Goal: Task Accomplishment & Management: Manage account settings

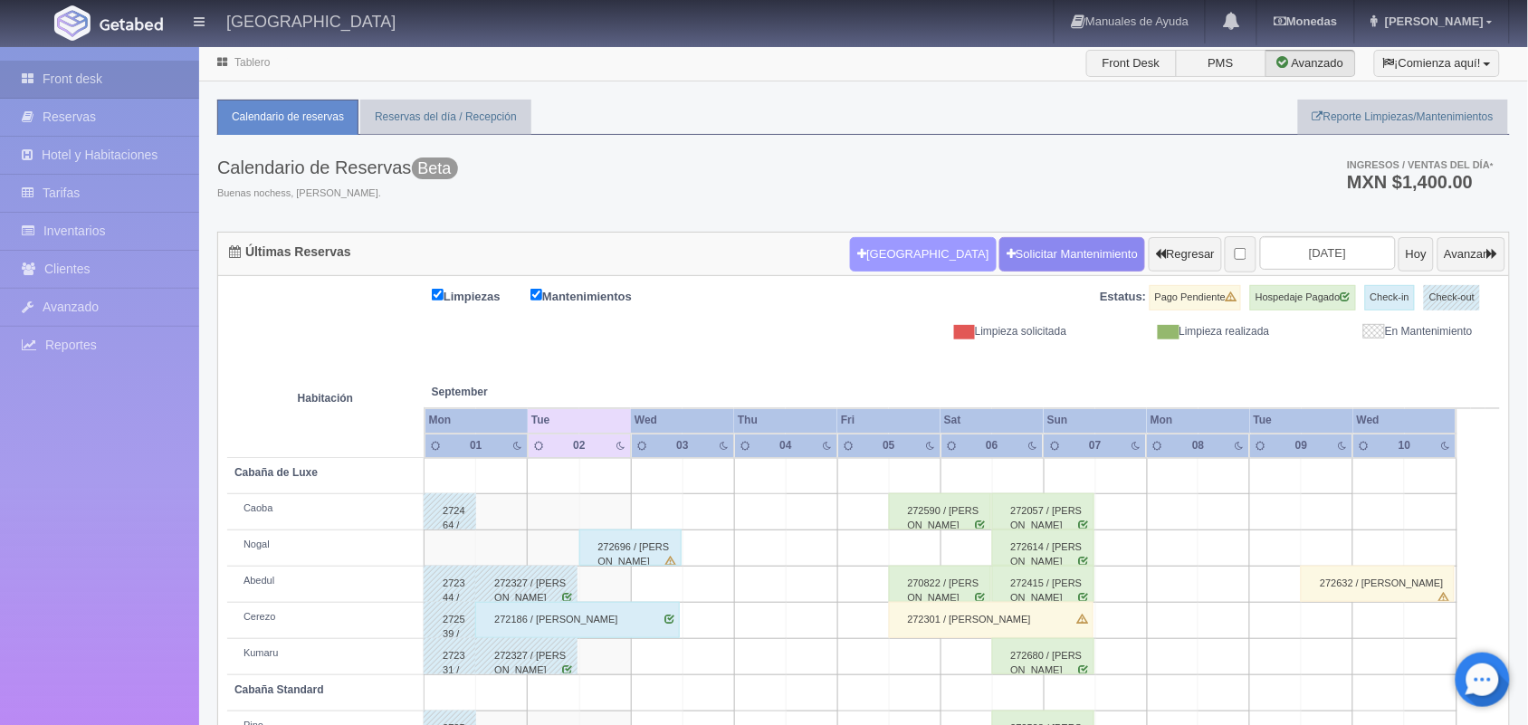
click at [883, 244] on button "[GEOGRAPHIC_DATA]" at bounding box center [923, 254] width 146 height 34
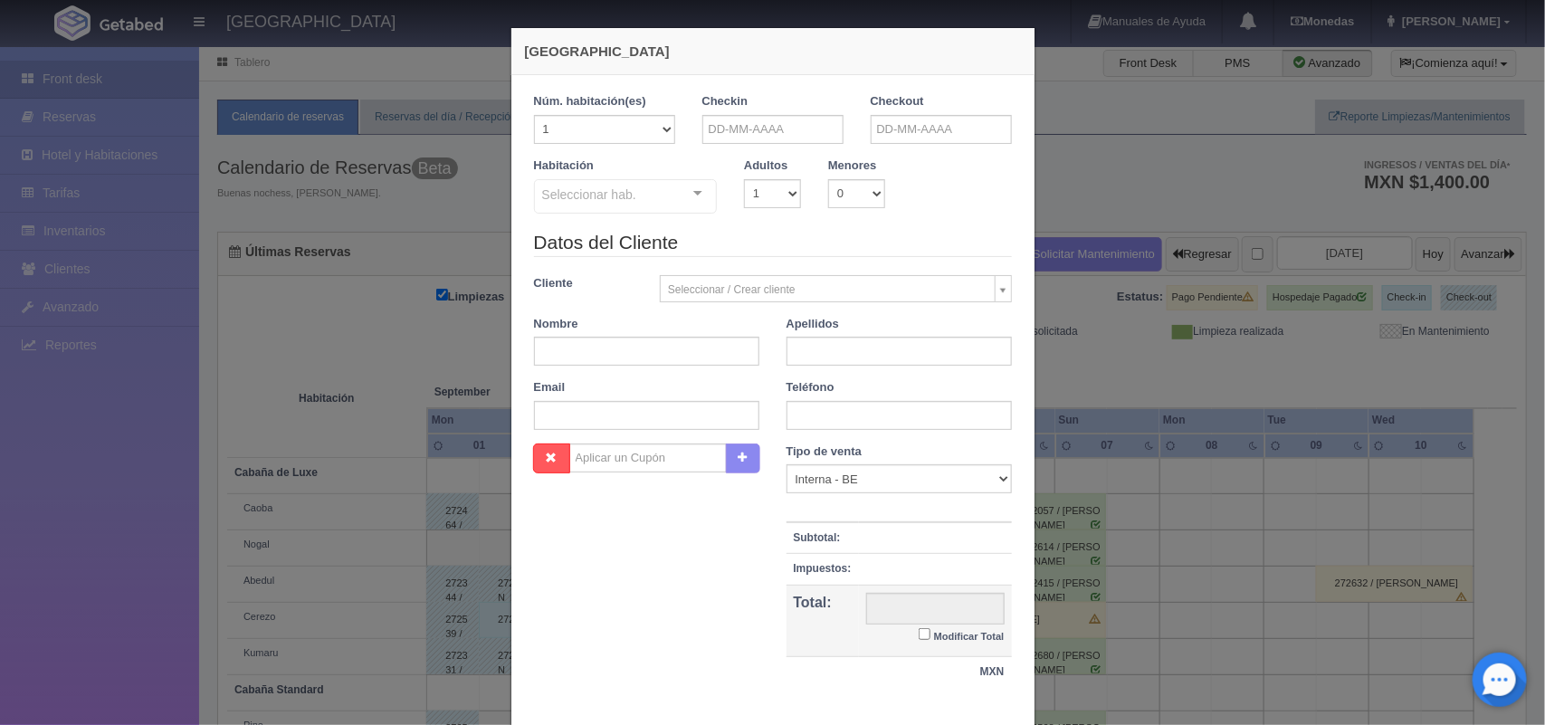
checkbox input "false"
click at [726, 137] on input "text" at bounding box center [772, 129] width 141 height 29
click at [758, 220] on link "2" at bounding box center [760, 215] width 24 height 26
type input "[DATE]"
checkbox input "false"
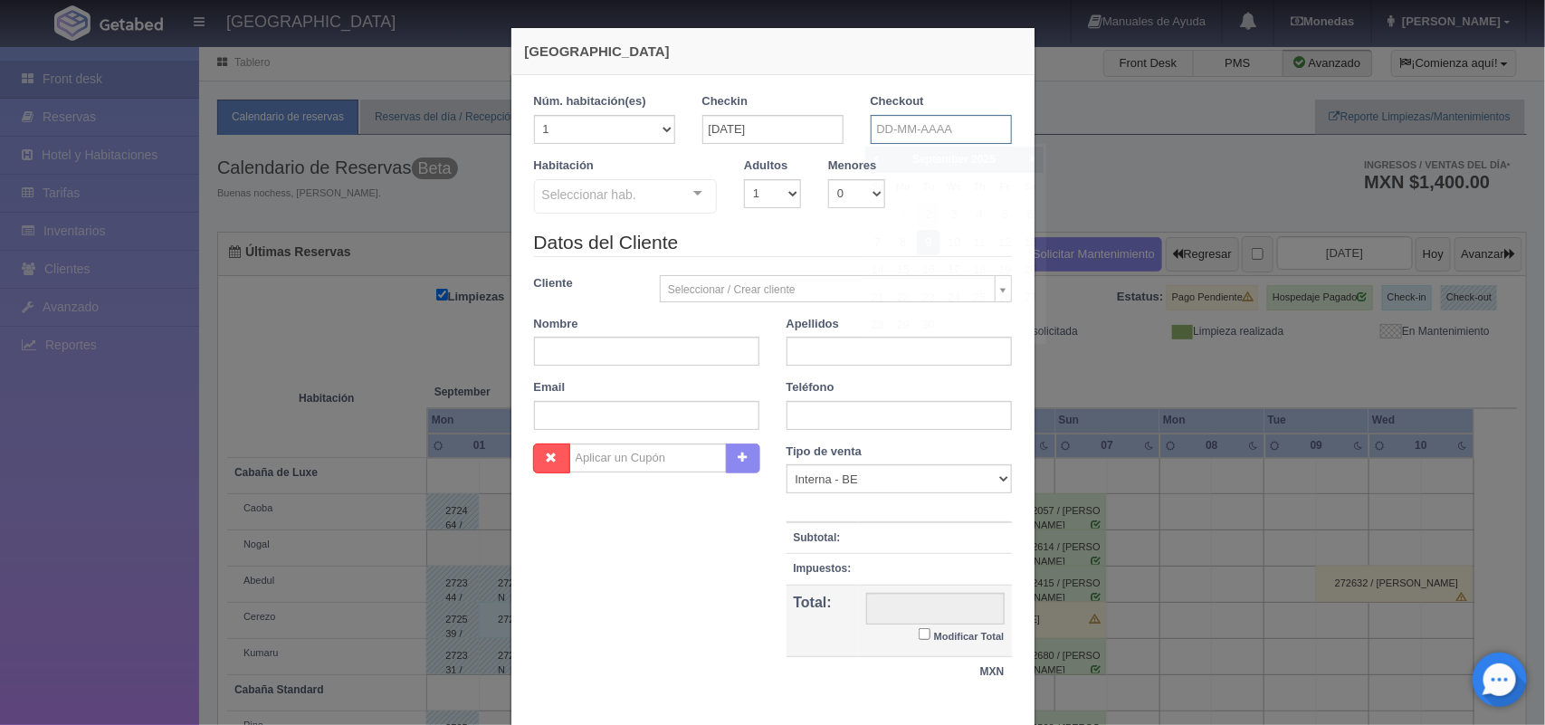
click at [923, 119] on input "text" at bounding box center [941, 129] width 141 height 29
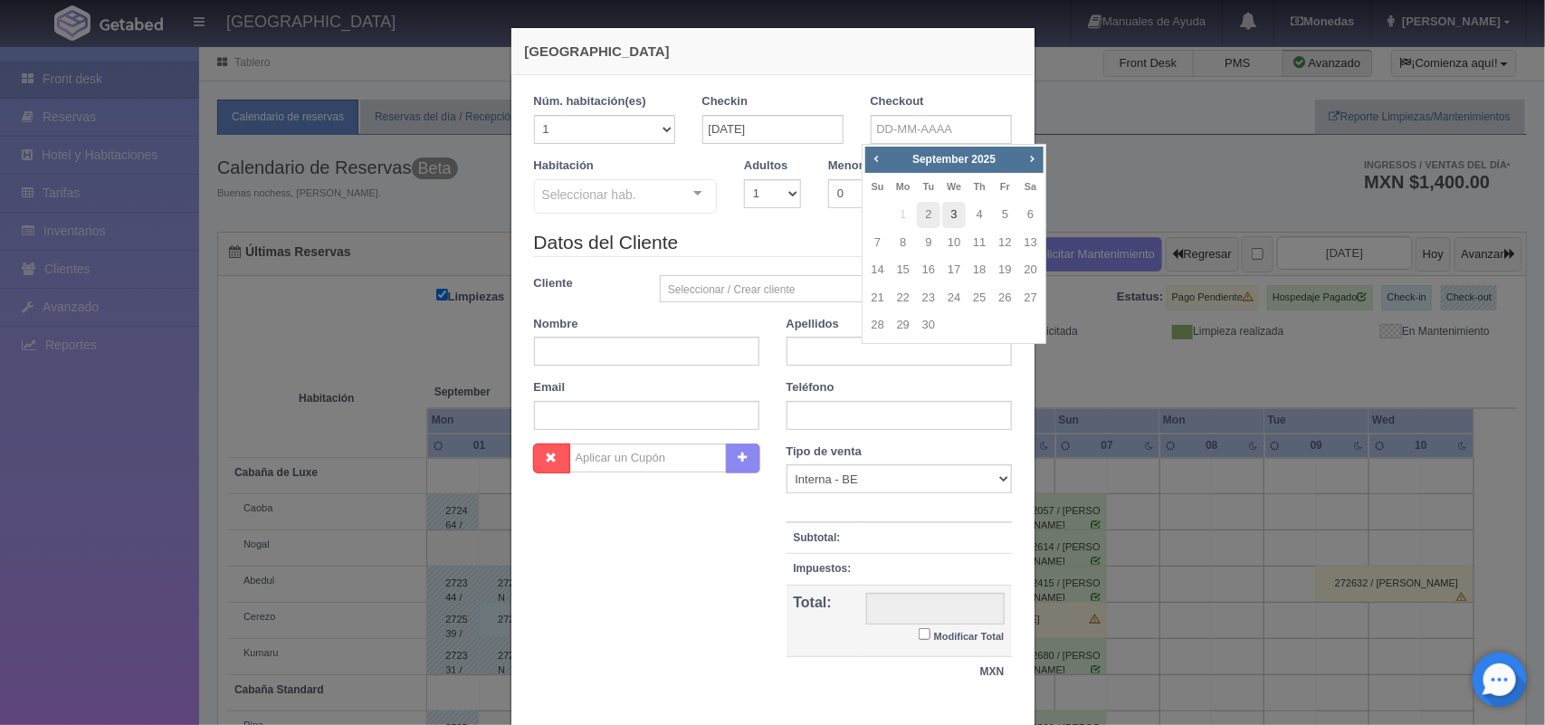
click at [950, 214] on link "3" at bounding box center [954, 215] width 24 height 26
type input "[DATE]"
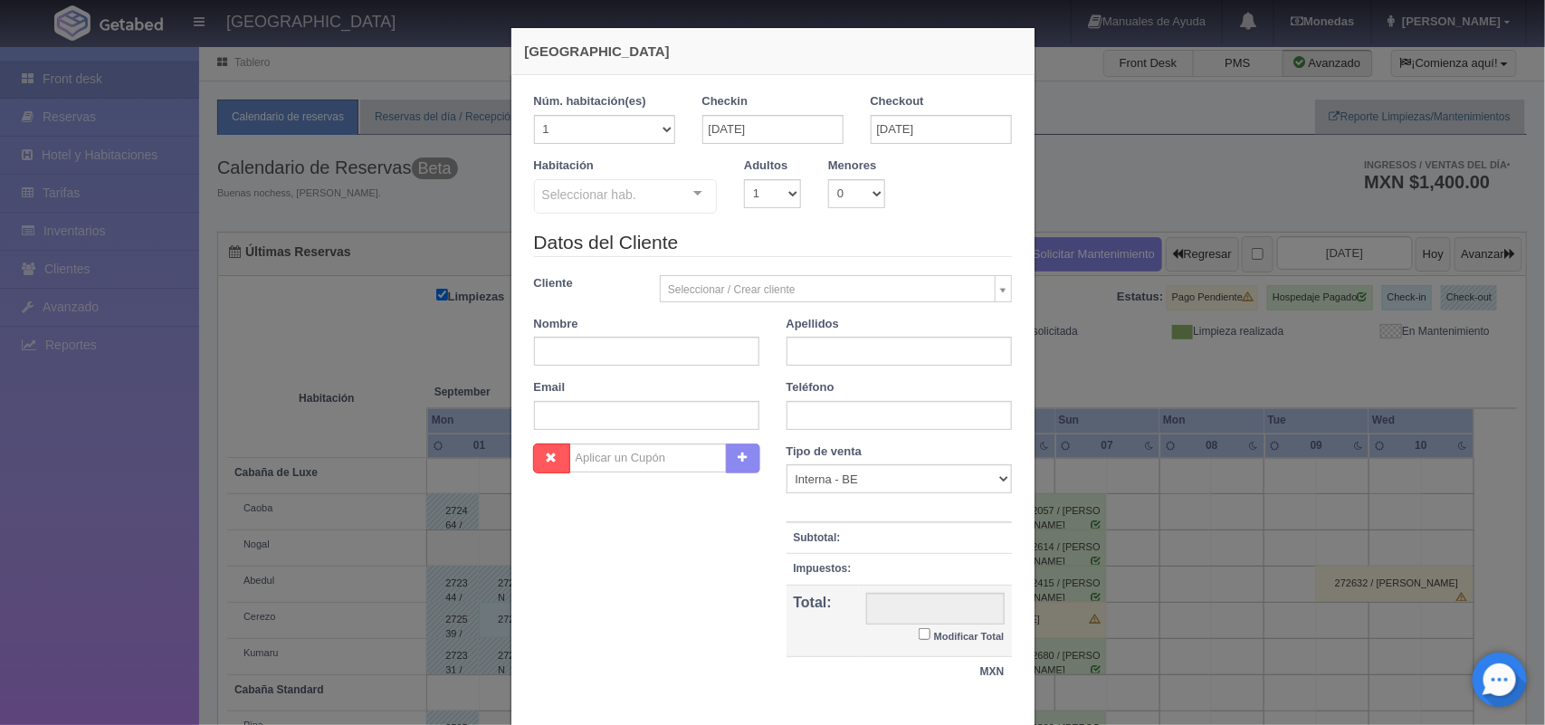
checkbox input "false"
click at [771, 197] on select "1 2 3 4 5 6 7 8 9 10" at bounding box center [772, 193] width 57 height 29
select select "2"
click at [744, 179] on select "1 2 3 4 5 6 7 8 9 10" at bounding box center [772, 193] width 57 height 29
click at [684, 192] on div "Seleccionar hab. Cabaña de Luxe Cabaña de Luxe - Sin asignar Caoba Abedul Kumar…" at bounding box center [626, 197] width 184 height 36
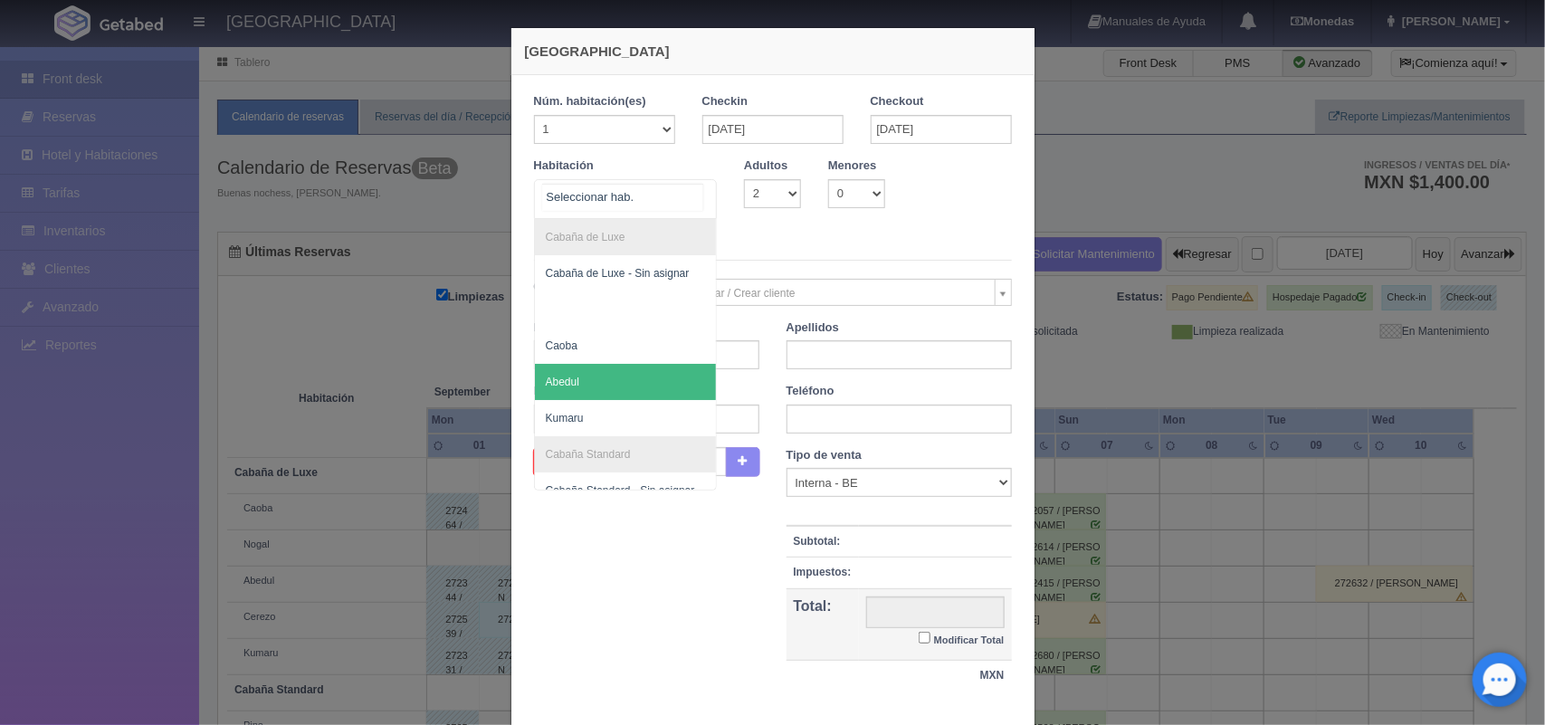
click at [624, 377] on span "Abedul" at bounding box center [626, 382] width 182 height 36
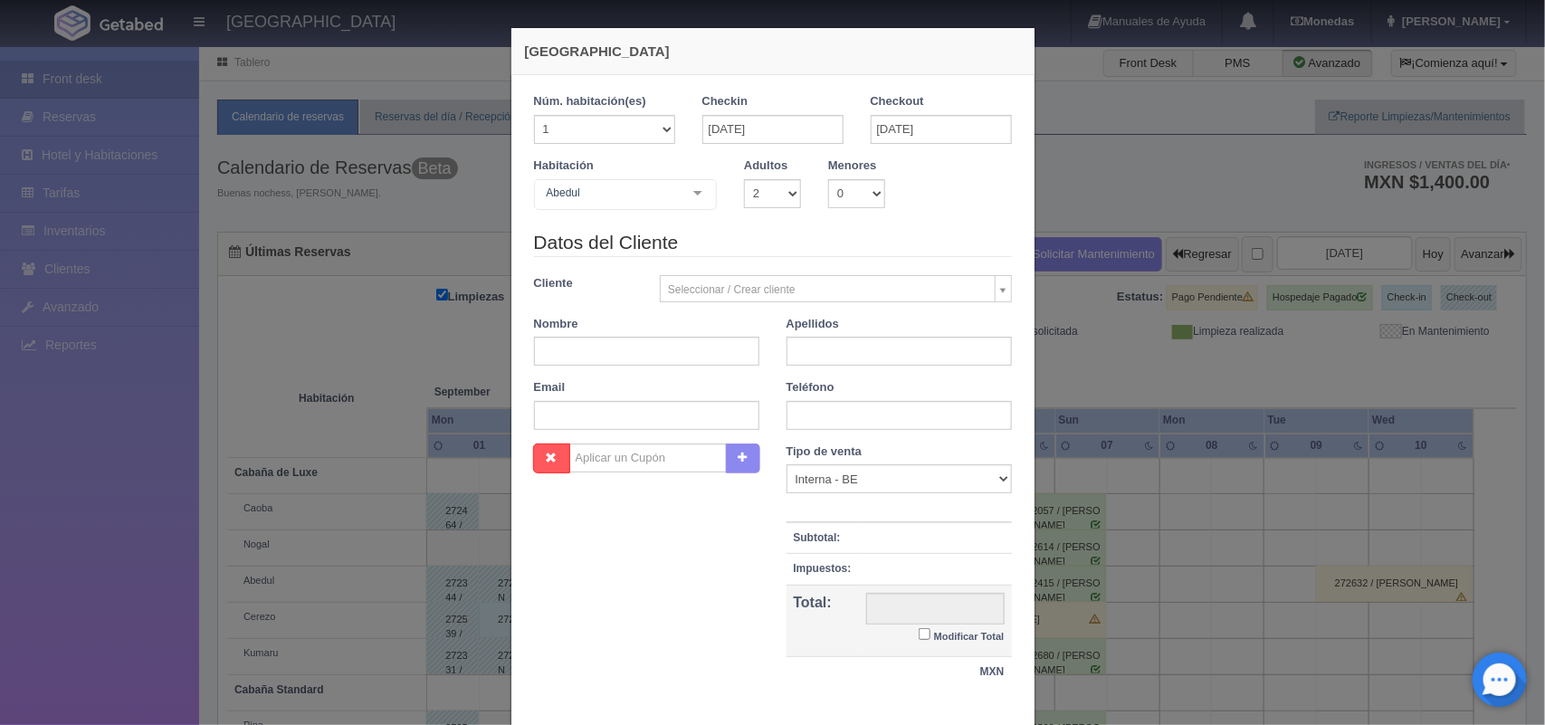
checkbox input "false"
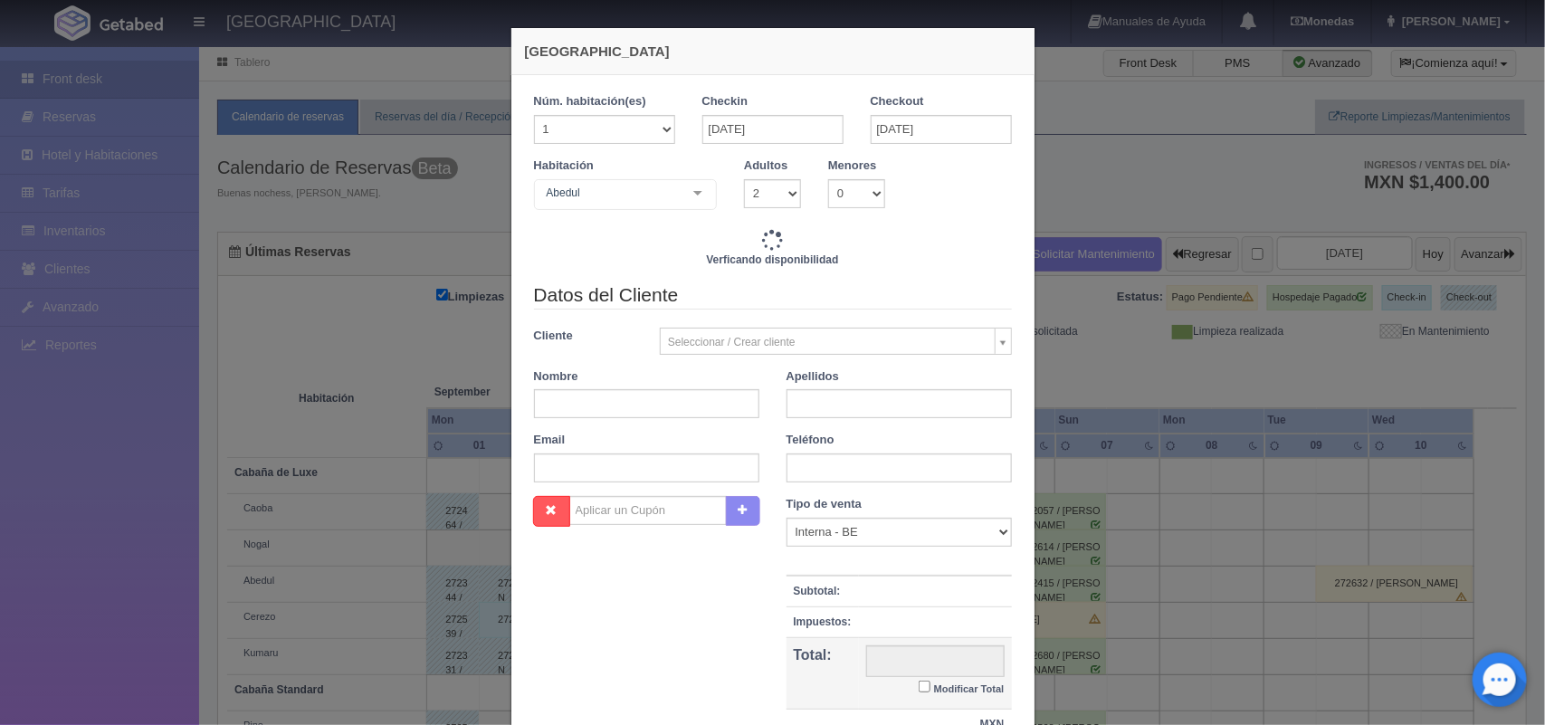
type input "1500.00"
checkbox input "false"
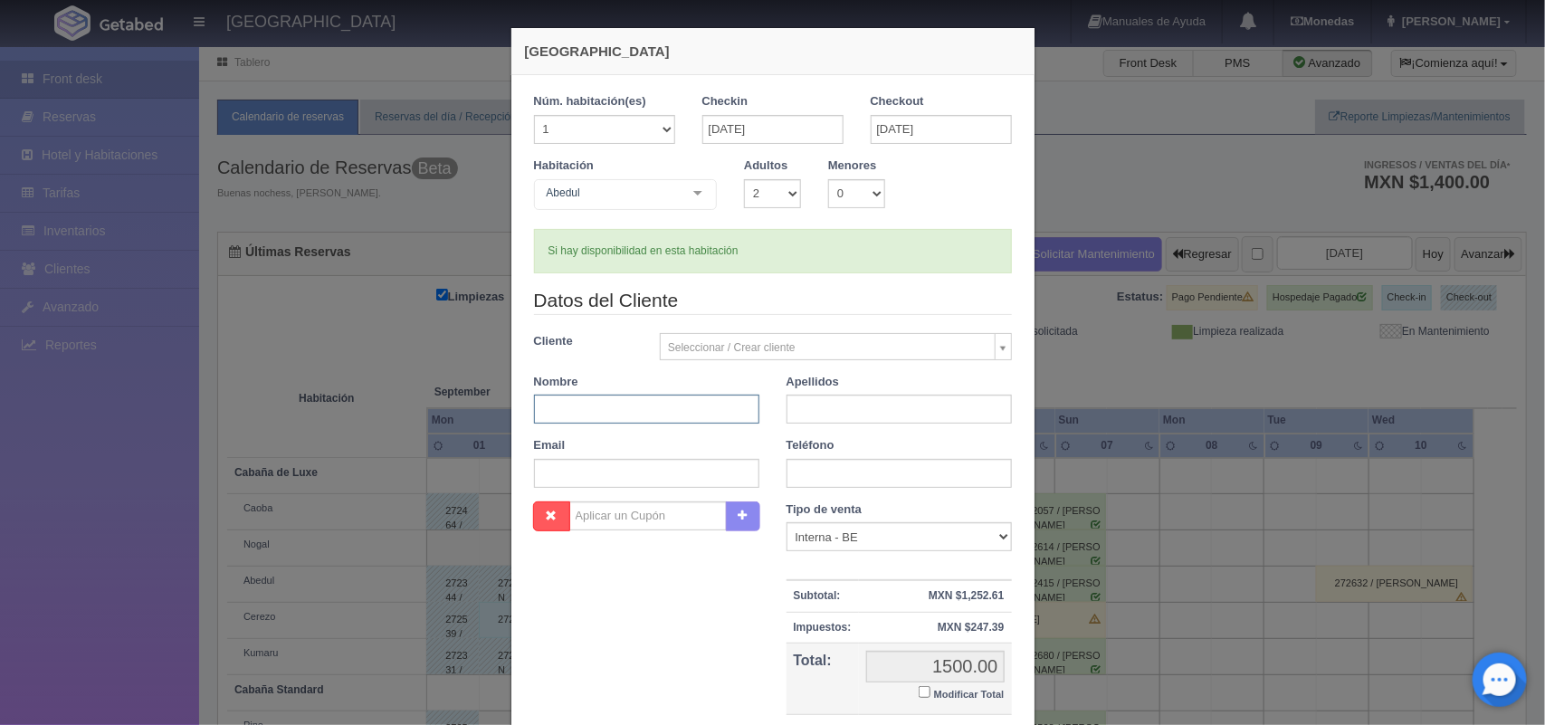
click at [577, 407] on input "text" at bounding box center [646, 409] width 225 height 29
type input "[PERSON_NAME]"
click at [826, 413] on input "text" at bounding box center [898, 409] width 225 height 29
type input "[PERSON_NAME]"
click at [824, 471] on input "text" at bounding box center [898, 473] width 225 height 29
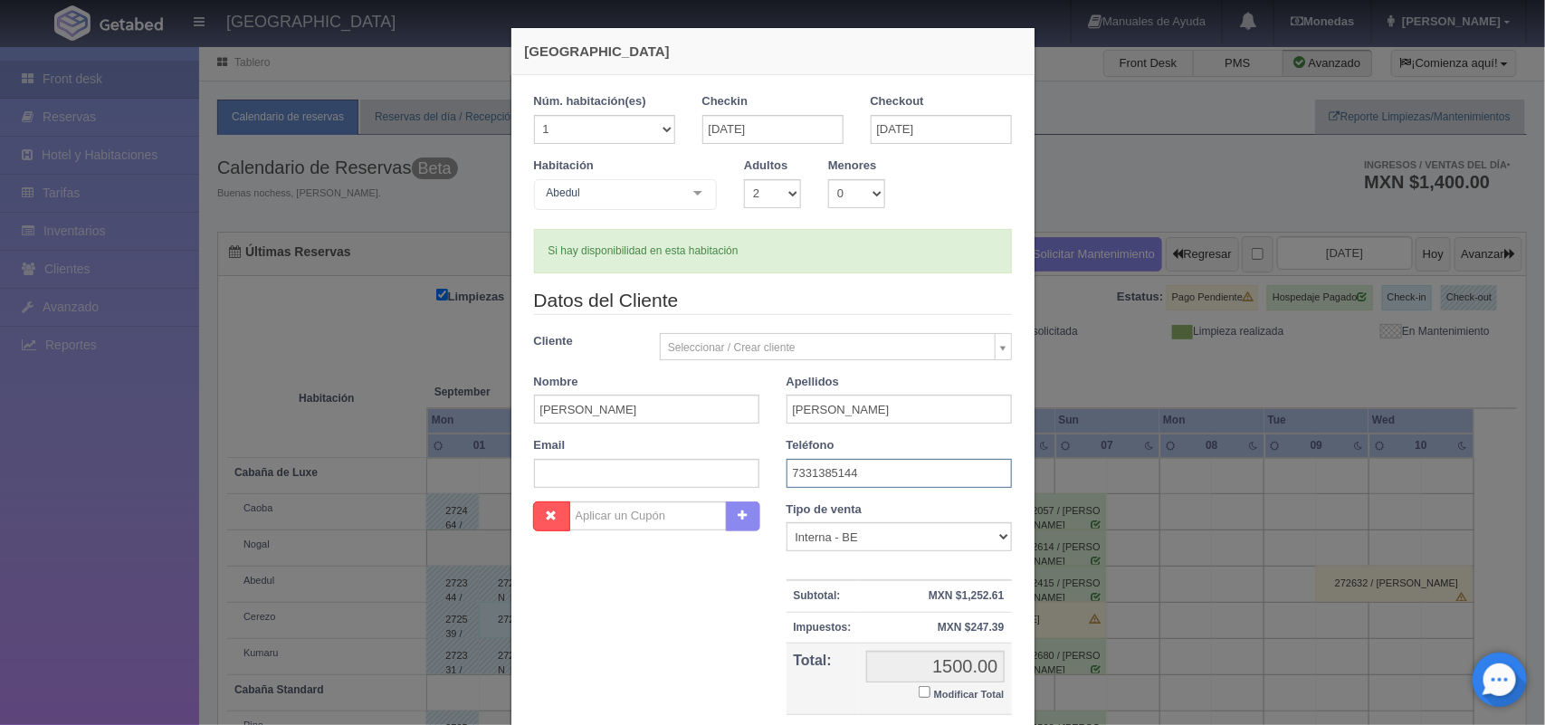
type input "7331385144"
click at [919, 691] on input "Modificar Total" at bounding box center [925, 692] width 12 height 12
checkbox input "true"
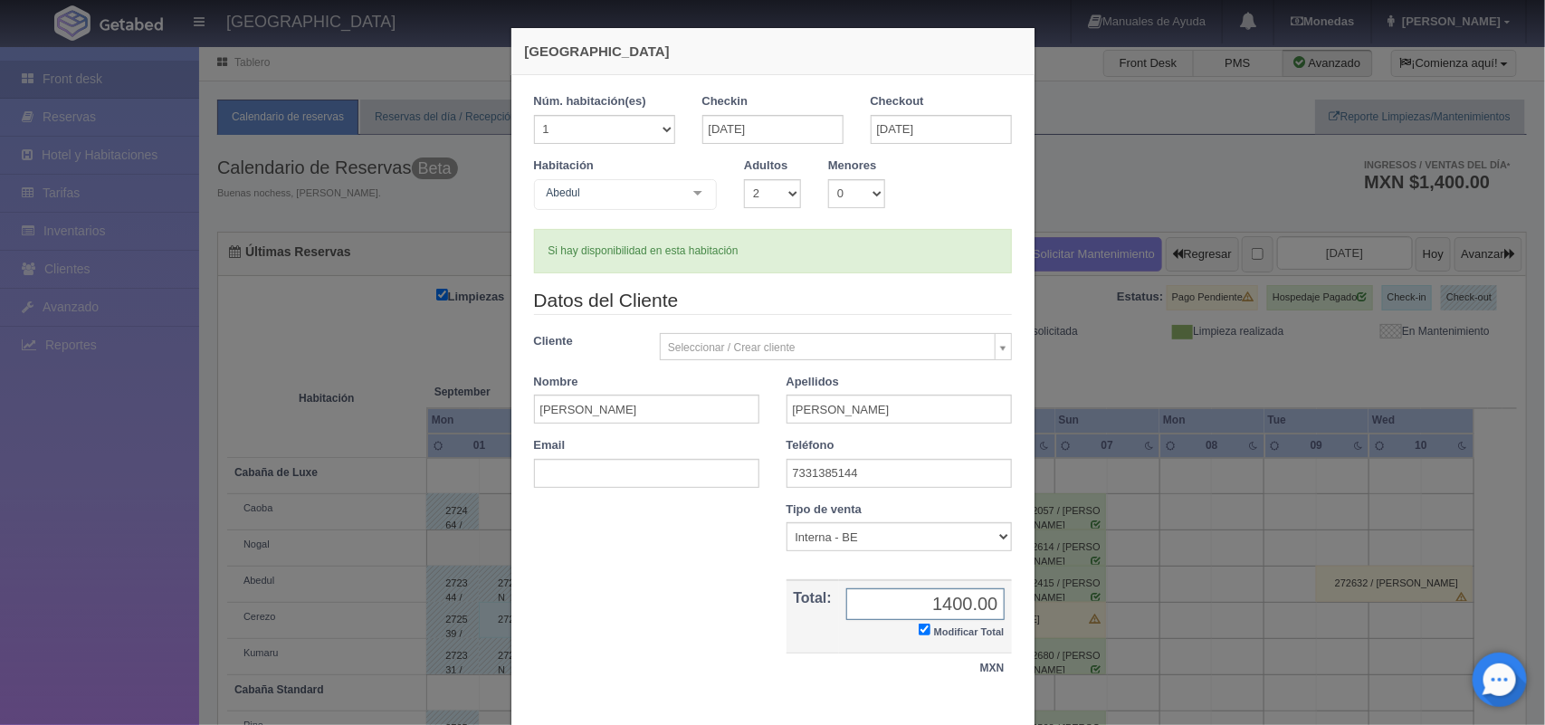
scroll to position [104, 0]
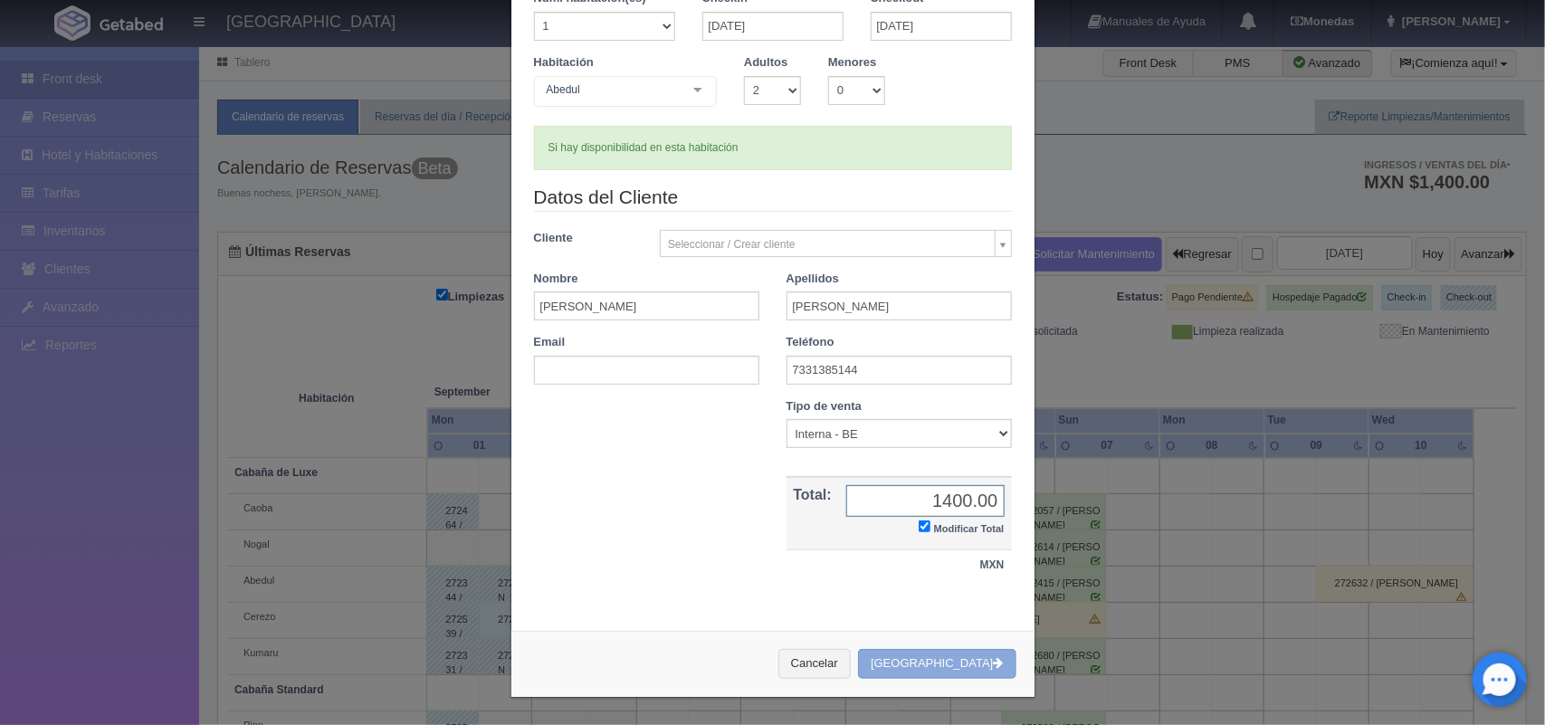
type input "1400.00"
click at [952, 662] on button "Crear Reserva" at bounding box center [936, 664] width 157 height 30
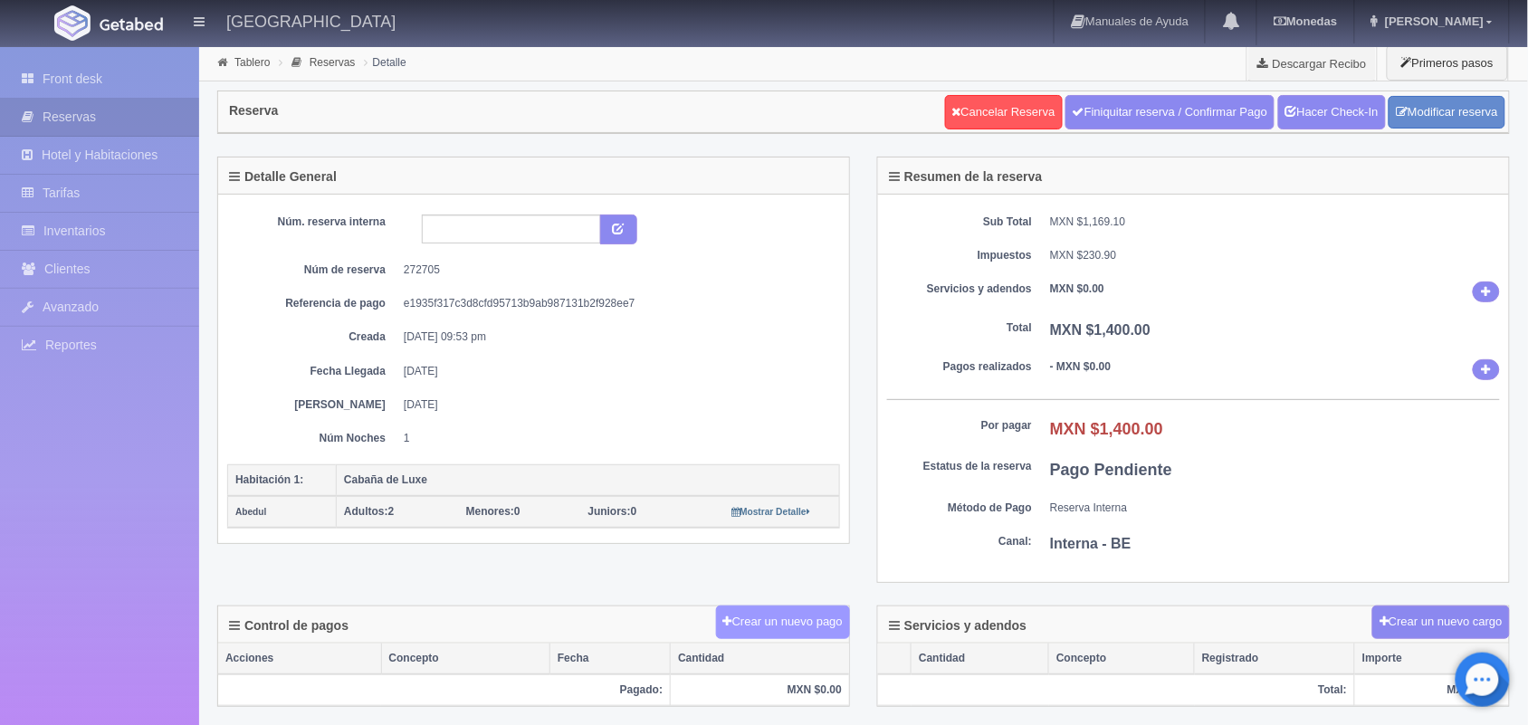
click at [775, 631] on button "Crear un nuevo pago" at bounding box center [783, 621] width 134 height 33
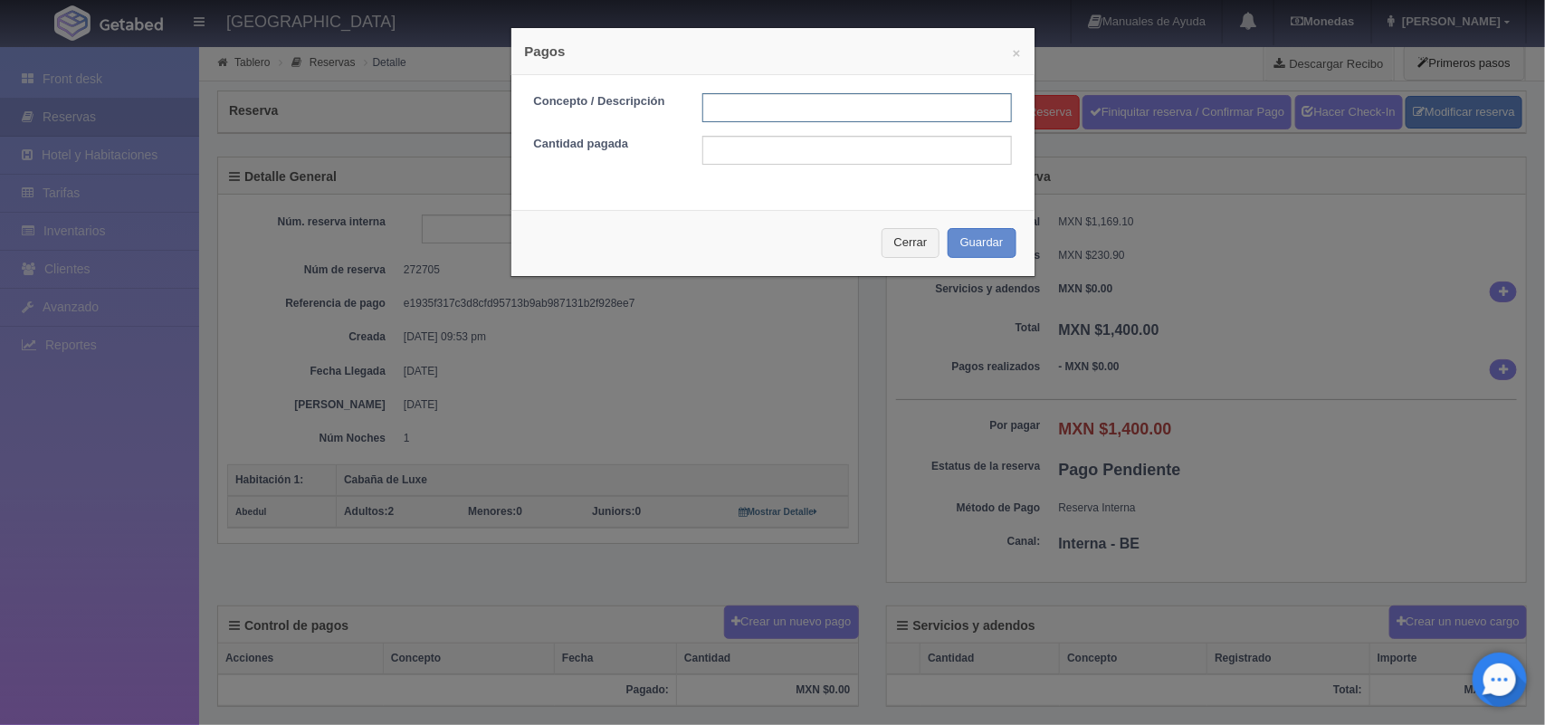
click at [739, 109] on input "text" at bounding box center [857, 107] width 310 height 29
type input "Pago efectivo [DATE]"
click at [858, 150] on input "text" at bounding box center [857, 150] width 310 height 29
type input "1400.00"
click at [980, 233] on button "Guardar" at bounding box center [982, 243] width 69 height 30
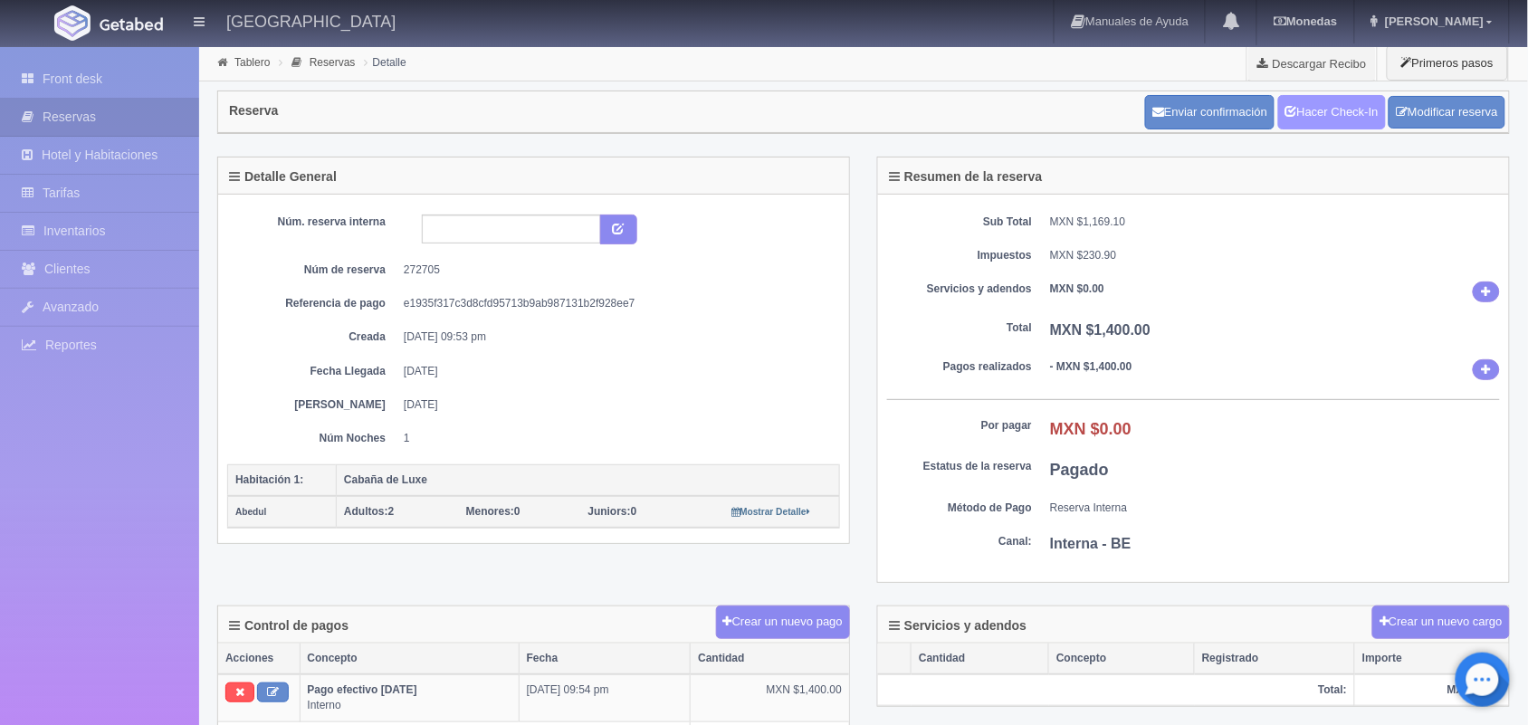
click at [1329, 119] on link "Hacer Check-In" at bounding box center [1332, 112] width 108 height 34
click at [250, 62] on link "Tablero" at bounding box center [251, 62] width 35 height 13
